Goal: Check status: Check status

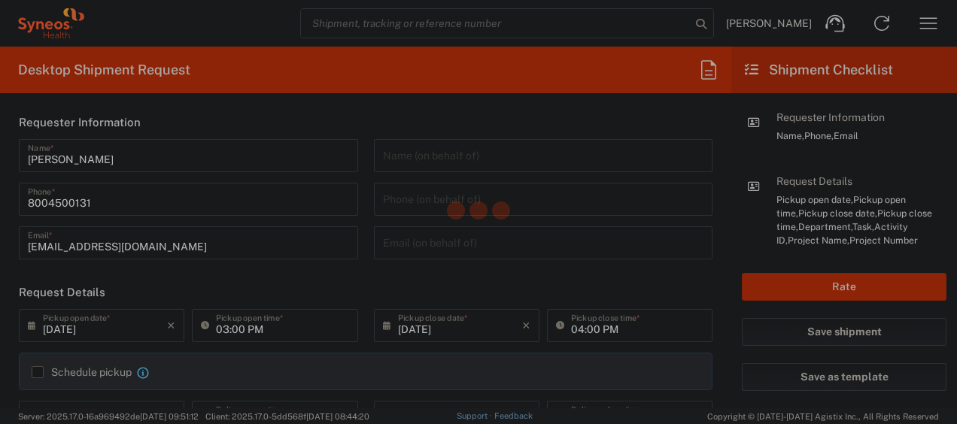
type input "[US_STATE]"
type input "[GEOGRAPHIC_DATA]"
type input "4205"
type input "Syneos Health Commercial Servi- [GEOGRAPHIC_DATA] [GEOGRAPHIC_DATA]"
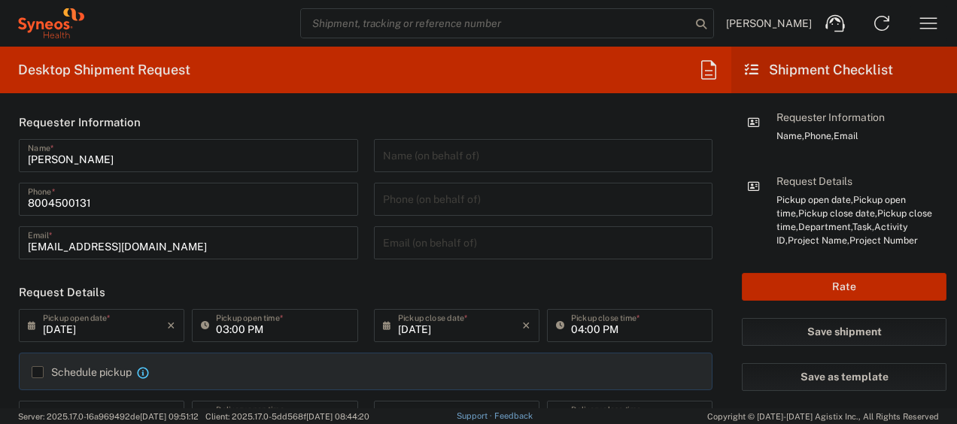
click at [931, 32] on icon "button" at bounding box center [928, 23] width 24 height 24
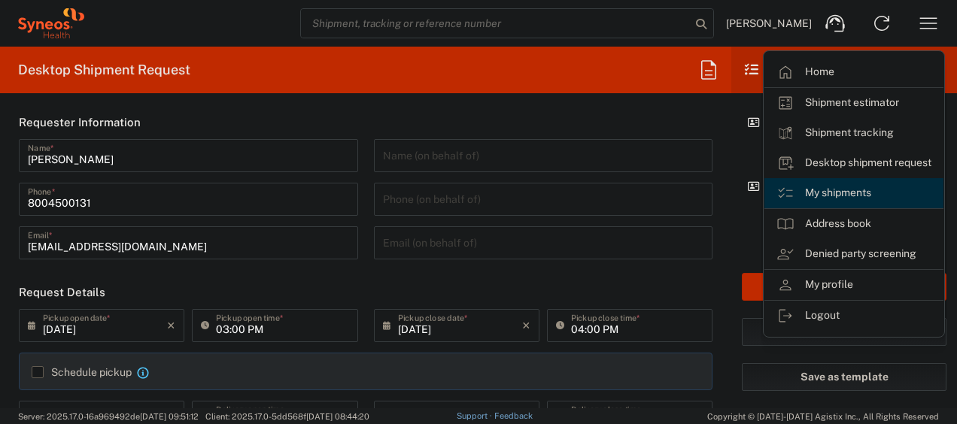
click at [828, 193] on link "My shipments" at bounding box center [853, 193] width 179 height 30
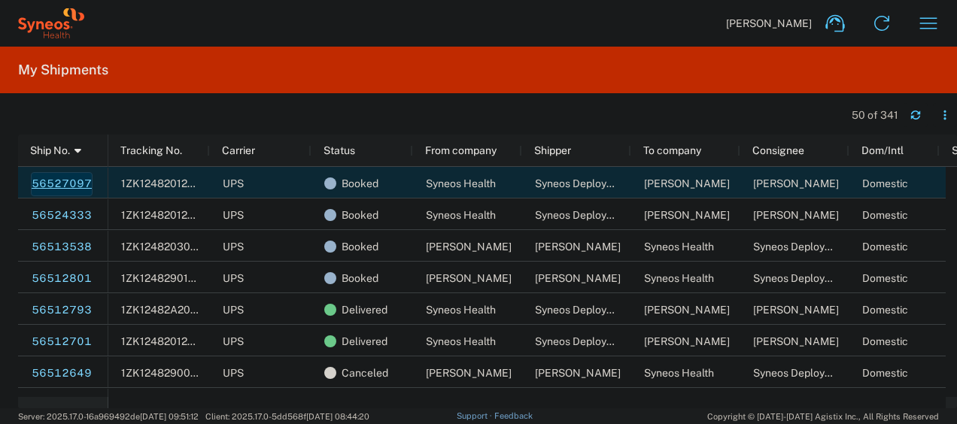
click at [62, 184] on link "56527097" at bounding box center [62, 184] width 62 height 24
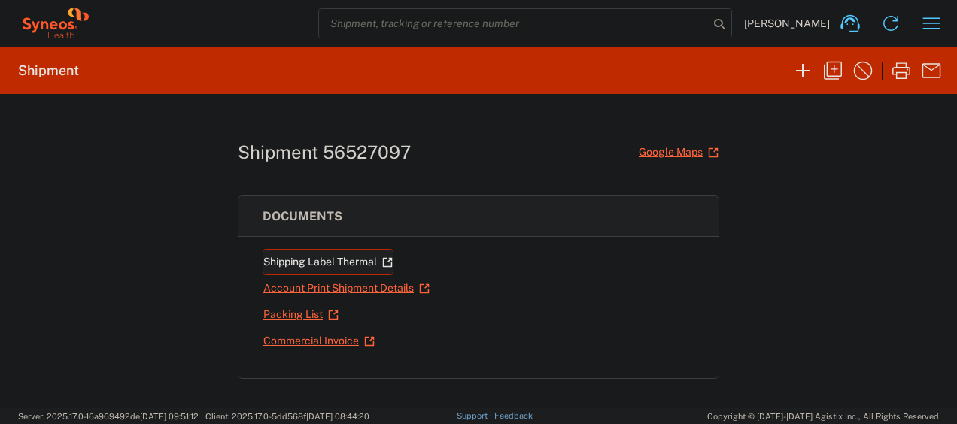
click at [333, 255] on link "Shipping Label Thermal" at bounding box center [328, 262] width 131 height 26
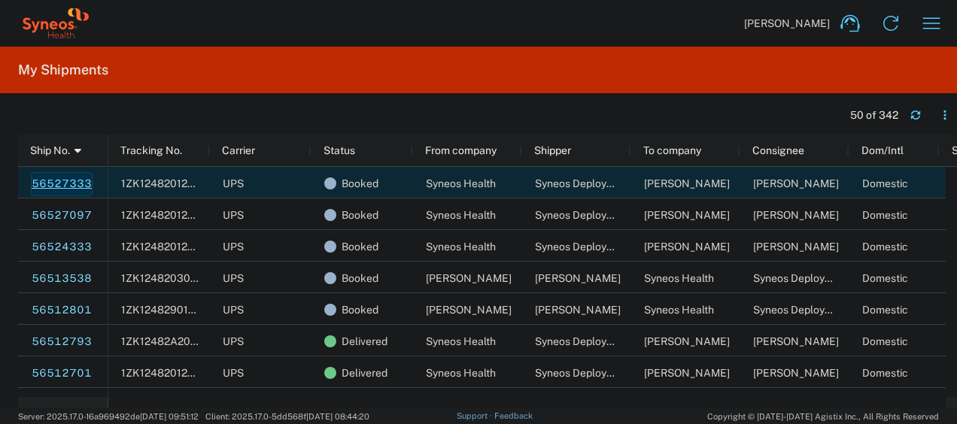
click at [59, 178] on link "56527333" at bounding box center [62, 184] width 62 height 24
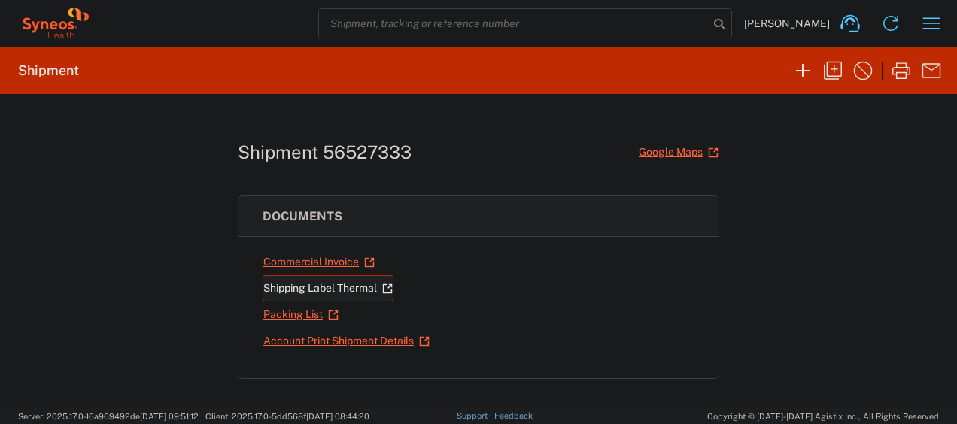
click at [309, 284] on link "Shipping Label Thermal" at bounding box center [328, 288] width 131 height 26
